Goal: Transaction & Acquisition: Purchase product/service

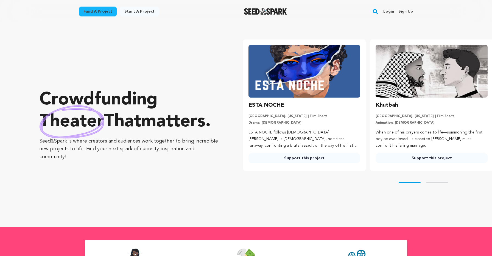
click at [314, 159] on link "Support this project" at bounding box center [305, 159] width 112 height 10
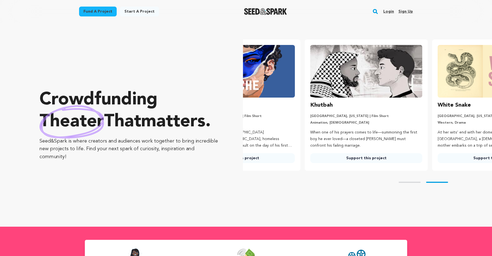
scroll to position [0, 128]
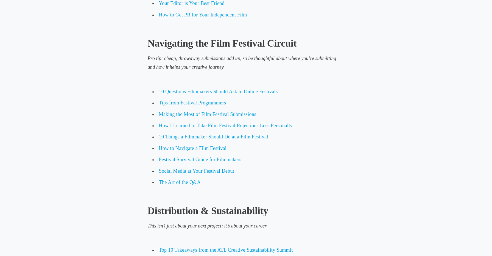
scroll to position [2209, 0]
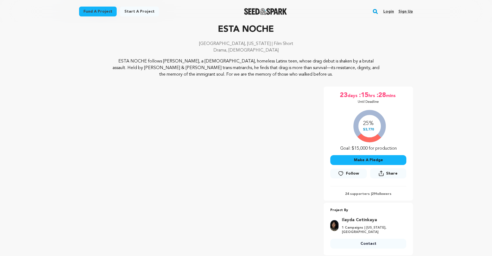
scroll to position [26, 0]
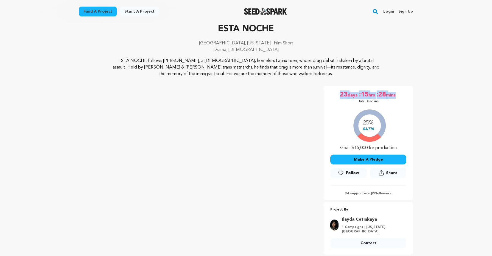
drag, startPoint x: 340, startPoint y: 93, endPoint x: 409, endPoint y: 94, distance: 69.8
click at [409, 94] on div "23 days :15 hrs :28 mins Until Deadline 25% $3,770" at bounding box center [368, 143] width 89 height 114
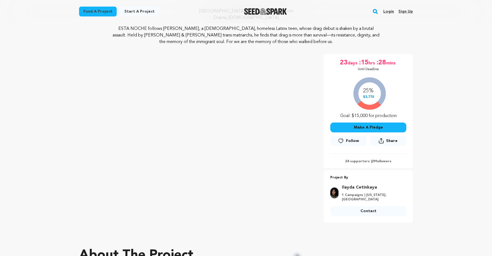
scroll to position [58, 0]
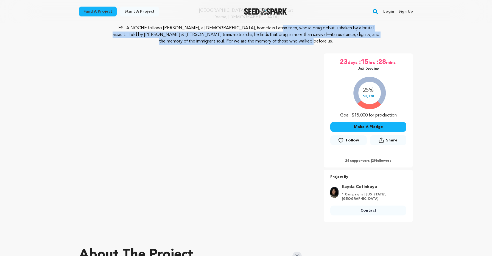
drag, startPoint x: 202, startPoint y: 29, endPoint x: 286, endPoint y: 42, distance: 85.4
click at [286, 42] on p "ESTA NOCHE follows Benni, a gay, homeless Latinx teen, whose drag debut is shak…" at bounding box center [246, 35] width 267 height 20
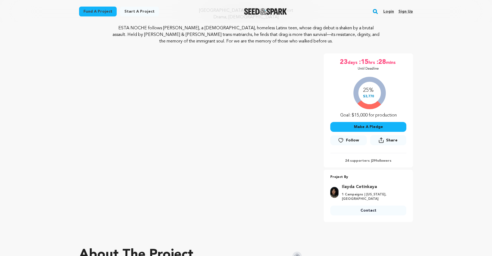
click at [203, 36] on p "ESTA NOCHE follows Benni, a gay, homeless Latinx teen, whose drag debut is shak…" at bounding box center [246, 35] width 267 height 20
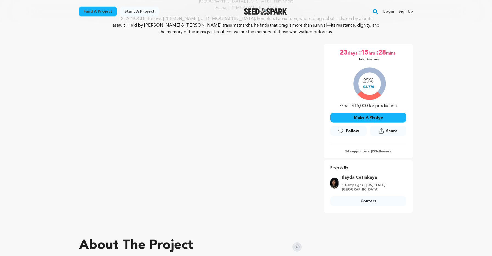
scroll to position [67, 0]
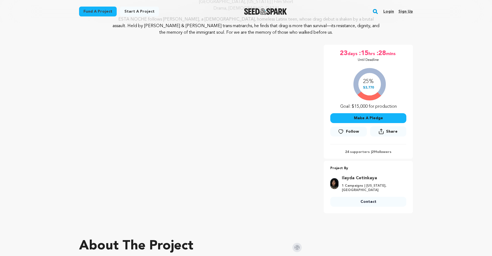
click at [372, 117] on button "Make A Pledge" at bounding box center [368, 118] width 76 height 10
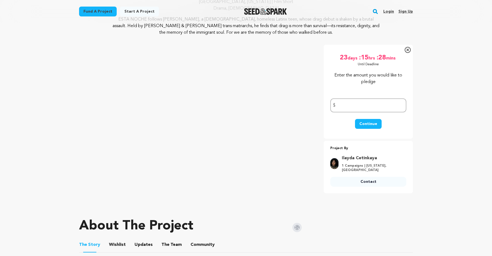
click at [338, 132] on div "Continue" at bounding box center [368, 126] width 76 height 15
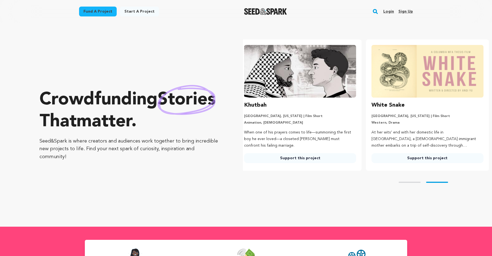
scroll to position [0, 132]
click at [427, 156] on link "Support this project" at bounding box center [427, 159] width 112 height 10
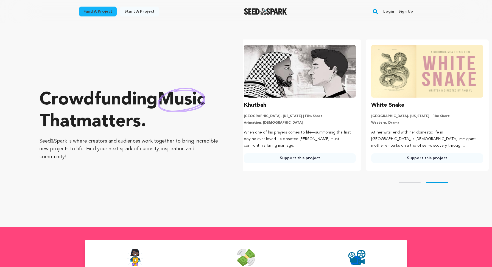
scroll to position [0, 132]
